Goal: Find specific page/section: Find specific page/section

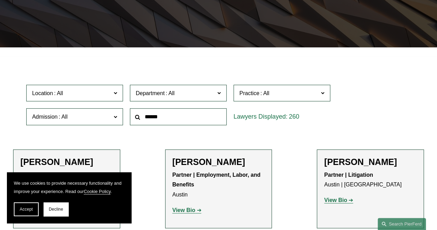
scroll to position [158, 0]
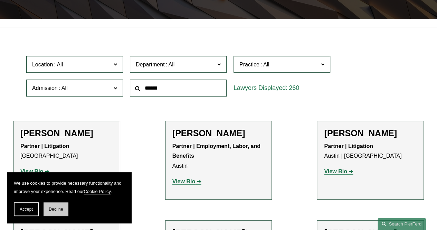
click at [60, 207] on span "Decline" at bounding box center [56, 209] width 15 height 5
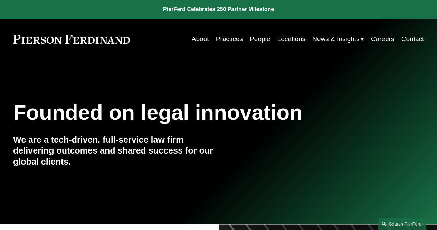
click at [283, 39] on link "Locations" at bounding box center [291, 38] width 28 height 13
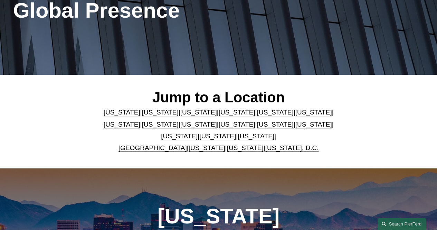
scroll to position [141, 0]
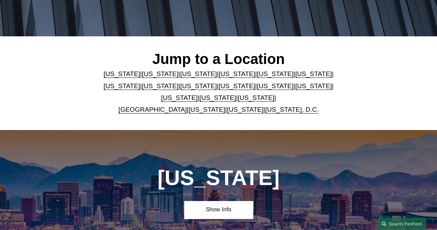
click at [153, 75] on link "[US_STATE]" at bounding box center [160, 73] width 37 height 7
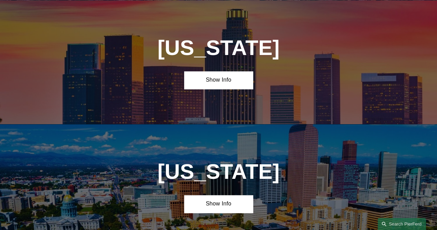
scroll to position [398, 0]
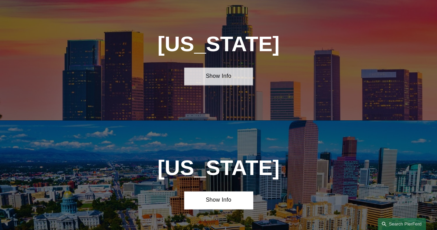
click at [206, 79] on link "Show Info" at bounding box center [218, 76] width 68 height 18
